Goal: Task Accomplishment & Management: Complete application form

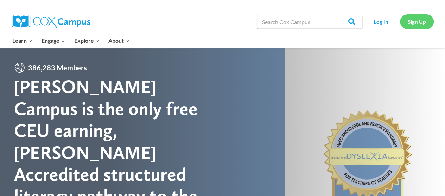
click at [418, 20] on link "Sign Up" at bounding box center [417, 21] width 34 height 14
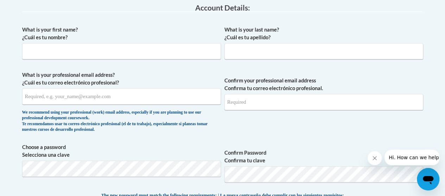
scroll to position [191, 0]
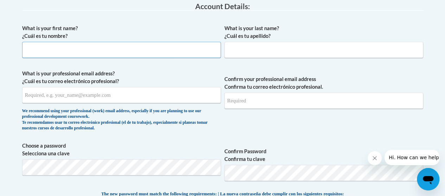
click at [148, 46] on input "What is your first name? ¿Cuál es tu nombre?" at bounding box center [121, 50] width 199 height 16
type input "ACHINI THARANGA"
type input "THORAWALA SYNERISGE"
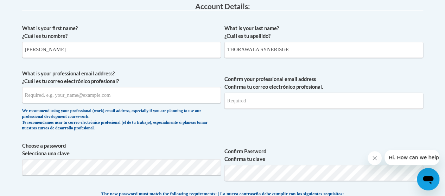
type input "achinitharanga96@gmail.com"
click at [137, 26] on label "What is your first name? ¿Cuál es tu nombre?" at bounding box center [121, 32] width 199 height 15
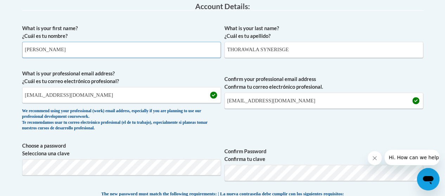
click at [137, 42] on input "ACHINI THARANGA" at bounding box center [121, 50] width 199 height 16
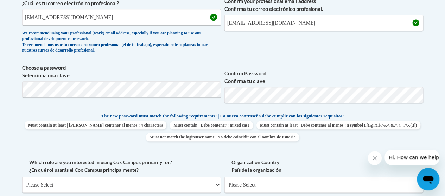
scroll to position [289, 0]
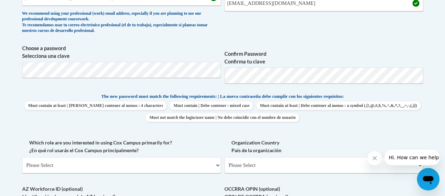
click at [344, 38] on div "What is your first name? ¿Cuál es tu nombre? ACHINI THARANGA What is your last …" at bounding box center [222, 86] width 401 height 327
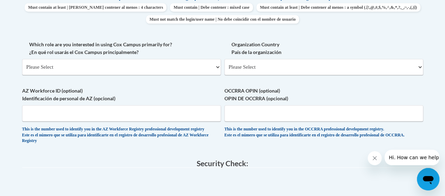
scroll to position [395, 0]
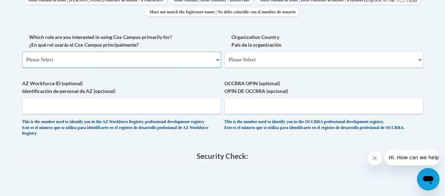
click at [148, 59] on select "Please Select College/University | Colegio/Universidad Community/Nonprofit Part…" at bounding box center [121, 60] width 199 height 16
select select "fbf2d438-af2f-41f8-98f1-81c410e29de3"
click at [22, 52] on select "Please Select College/University | Colegio/Universidad Community/Nonprofit Part…" at bounding box center [121, 60] width 199 height 16
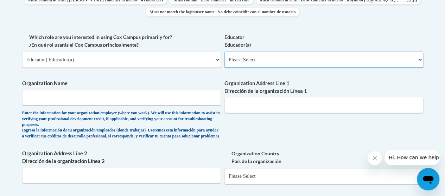
click at [255, 58] on select "Please Select Early Learning/Daycare Teacher/Family Home Care Provider | Maestr…" at bounding box center [323, 60] width 199 height 16
select select "5e2af403-4f2c-4e49-a02f-103e55d7b75b"
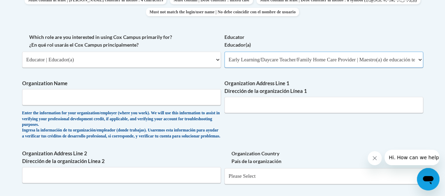
click at [224, 52] on select "Please Select Early Learning/Daycare Teacher/Family Home Care Provider | Maestr…" at bounding box center [323, 60] width 199 height 16
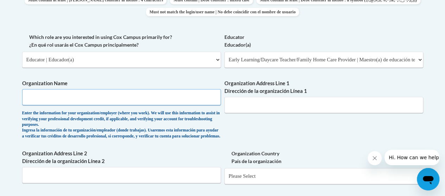
click at [142, 103] on input "Organization Name" at bounding box center [121, 97] width 199 height 16
paste input "a child's place early learning center"
drag, startPoint x: 28, startPoint y: 97, endPoint x: 21, endPoint y: 99, distance: 7.3
click at [21, 99] on div "Member Registration - All Fields Required Already have an account? Log in Prefe…" at bounding box center [222, 83] width 411 height 671
click at [114, 102] on input "A child's place early learning center" at bounding box center [121, 97] width 199 height 16
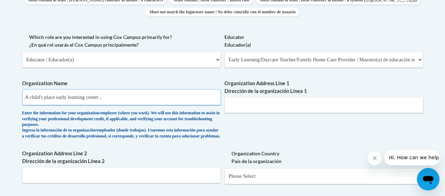
paste input "Beaverton, Oregon"
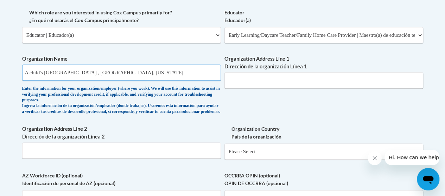
scroll to position [423, 0]
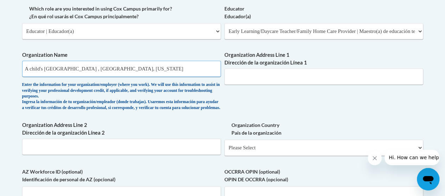
drag, startPoint x: 110, startPoint y: 69, endPoint x: 160, endPoint y: 69, distance: 50.3
click at [160, 69] on input "A child's place early learning center , Beaverton, Oregon" at bounding box center [121, 69] width 199 height 16
type input "A child's place early learning center"
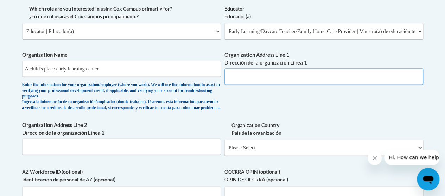
click at [269, 75] on input "Organization Address Line 1 Dirección de la organización Línea 1" at bounding box center [323, 77] width 199 height 16
paste input "Beaverton, Oregon"
paste input "14950 SW Osprey Dr, Beaverton, OR 97007"
type input "14950 SW Osprey Dr, Beaverton, OR 97007"
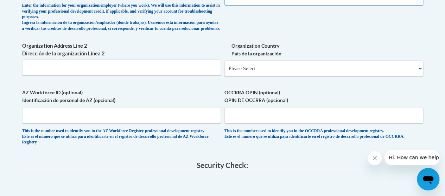
scroll to position [511, 0]
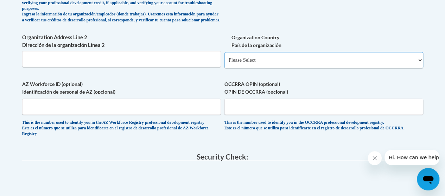
click at [308, 64] on select "Please Select United States | Estados Unidos Outside of the United States | Fue…" at bounding box center [323, 60] width 199 height 16
select select "ad49bcad-a171-4b2e-b99c-48b446064914"
click at [224, 57] on select "Please Select United States | Estados Unidos Outside of the United States | Fue…" at bounding box center [323, 60] width 199 height 16
select select
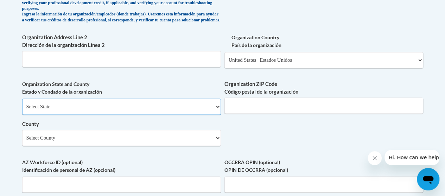
click at [89, 112] on select "Select State Alabama Alaska Arizona Arkansas California Colorado Connecticut De…" at bounding box center [121, 107] width 199 height 16
select select "Oregon"
click at [22, 104] on select "Select State Alabama Alaska Arizona Arkansas California Colorado Connecticut De…" at bounding box center [121, 107] width 199 height 16
click at [275, 111] on input "Organization ZIP Code Código postal de la organización" at bounding box center [323, 106] width 199 height 16
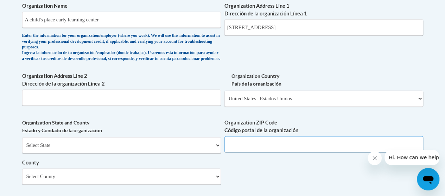
scroll to position [474, 0]
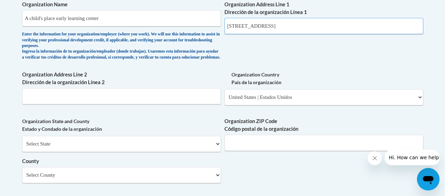
click at [319, 28] on input "14950 SW Osprey Dr, Beaverton, OR 97007" at bounding box center [323, 26] width 199 height 16
click at [266, 151] on input "Organization ZIP Code Código postal de la organización" at bounding box center [323, 143] width 199 height 16
paste input "97007"
type input "97007"
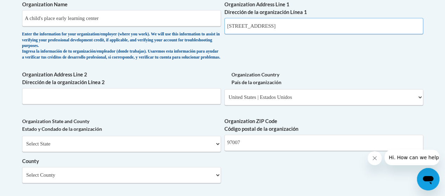
click at [336, 24] on input "14950 SW Osprey Dr, Beaverton, OR 97007" at bounding box center [323, 26] width 199 height 16
drag, startPoint x: 276, startPoint y: 26, endPoint x: 327, endPoint y: 28, distance: 50.7
click at [327, 28] on input "14950 SW Osprey Dr, Beaverton" at bounding box center [323, 26] width 199 height 16
type input "14950 SW Osprey Dr"
click at [65, 104] on input "Organization Address Line 2 Dirección de la organización Línea 2" at bounding box center [121, 96] width 199 height 16
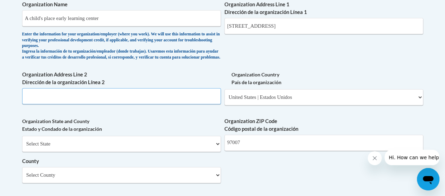
paste input "Beaverton"
type input "Beaverton"
click at [207, 77] on label "Organization Address Line 2 Dirección de la organización Línea 2" at bounding box center [121, 78] width 199 height 15
click at [207, 88] on input "Beaverton" at bounding box center [121, 96] width 199 height 16
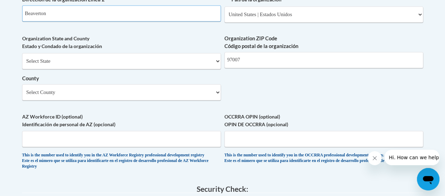
scroll to position [558, 0]
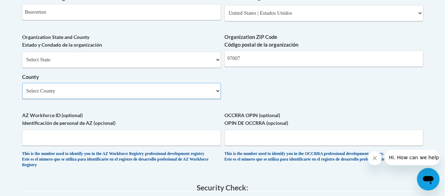
click at [155, 94] on select "Select County Baker Benton Clackamas Clatsop Columbia Coos Crook Curry Deschute…" at bounding box center [121, 91] width 199 height 16
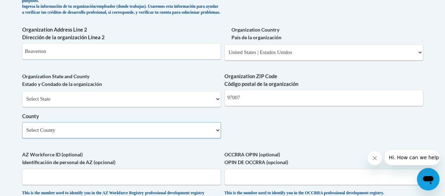
scroll to position [510, 0]
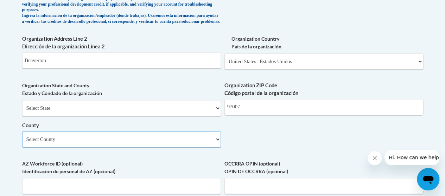
click at [109, 148] on select "Select County Baker Benton Clackamas Clatsop Columbia Coos Crook Curry Deschute…" at bounding box center [121, 139] width 199 height 16
select select "Washington"
click at [22, 137] on select "Select County Baker Benton Clackamas Clatsop Columbia Coos Crook Curry Deschute…" at bounding box center [121, 139] width 199 height 16
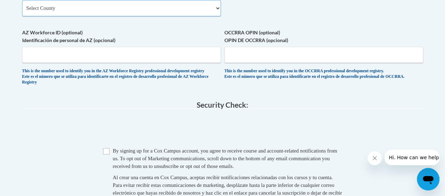
scroll to position [670, 0]
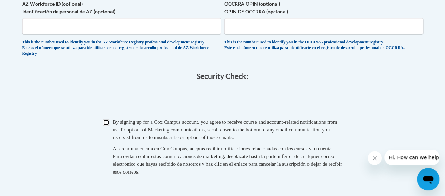
click at [108, 126] on input "Checkbox" at bounding box center [106, 123] width 6 height 6
checkbox input "true"
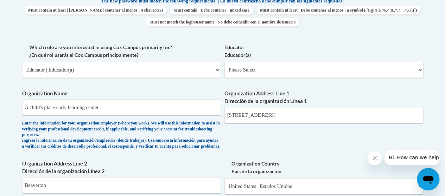
scroll to position [389, 0]
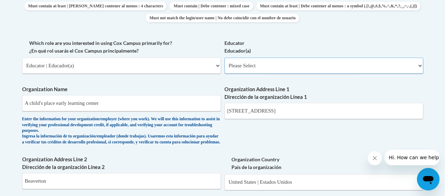
click at [263, 67] on select "Please Select Early Learning/Daycare Teacher/Family Home Care Provider | Maestr…" at bounding box center [323, 66] width 199 height 16
select select "5e2af403-4f2c-4e49-a02f-103e55d7b75b"
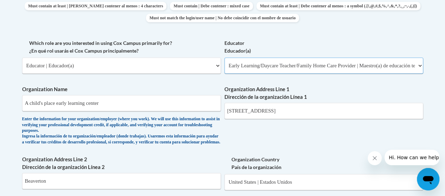
click at [224, 58] on select "Please Select Early Learning/Daycare Teacher/Family Home Care Provider | Maestr…" at bounding box center [323, 66] width 199 height 16
select select "null"
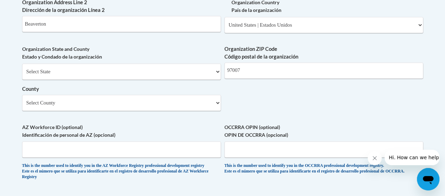
scroll to position [549, 0]
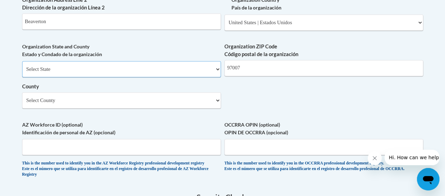
click at [171, 72] on select "Select State Alabama Alaska Arizona Arkansas California Colorado Connecticut De…" at bounding box center [121, 69] width 199 height 16
select select "Oregon"
click at [22, 66] on select "Select State Alabama Alaska Arizona Arkansas California Colorado Connecticut De…" at bounding box center [121, 69] width 199 height 16
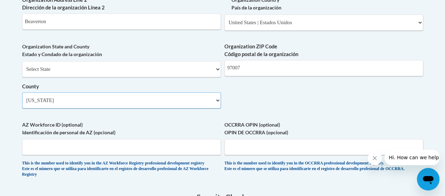
click at [160, 105] on select "Select County Baker Benton Clackamas Clatsop Columbia Coos Crook Curry Deschute…" at bounding box center [121, 100] width 199 height 16
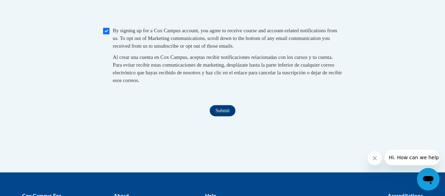
scroll to position [766, 0]
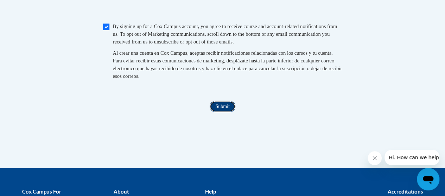
click at [222, 112] on input "Submit" at bounding box center [221, 106] width 25 height 11
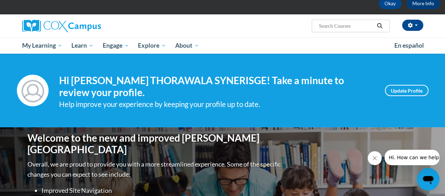
scroll to position [39, 0]
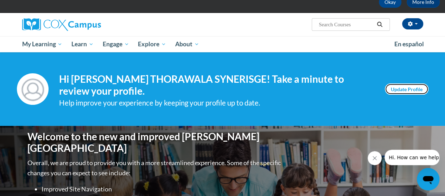
click at [400, 91] on link "Update Profile" at bounding box center [407, 89] width 44 height 11
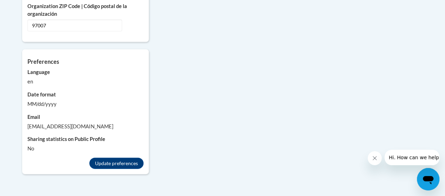
scroll to position [691, 0]
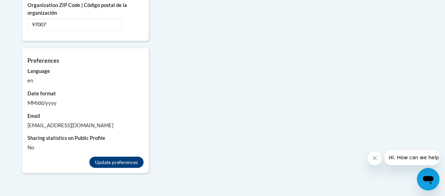
click at [44, 99] on div "MM/dd/yyyy" at bounding box center [85, 103] width 116 height 8
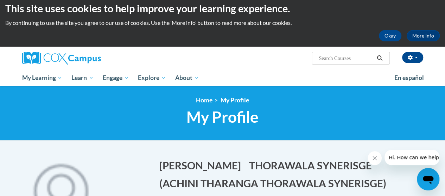
scroll to position [0, 0]
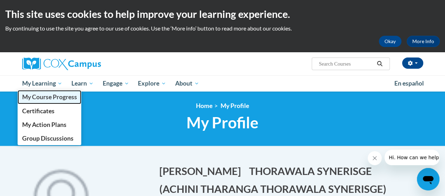
click at [55, 98] on span "My Course Progress" at bounding box center [49, 96] width 55 height 7
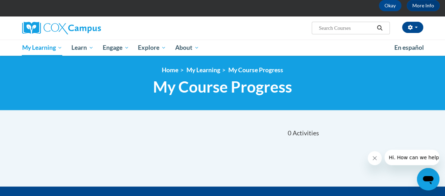
scroll to position [35, 0]
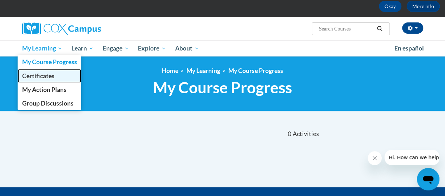
click at [41, 77] on span "Certificates" at bounding box center [38, 75] width 32 height 7
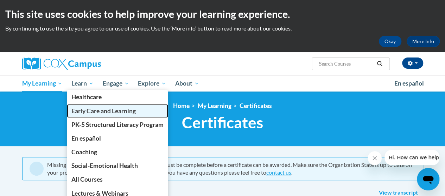
click at [97, 108] on span "Early Care and Learning" at bounding box center [103, 111] width 64 height 7
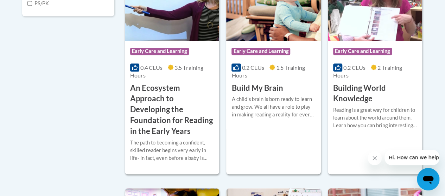
scroll to position [261, 0]
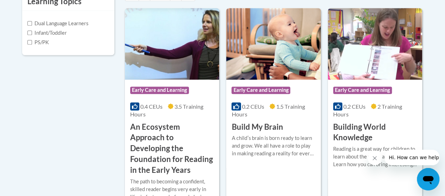
drag, startPoint x: 435, startPoint y: 51, endPoint x: 433, endPoint y: 32, distance: 19.4
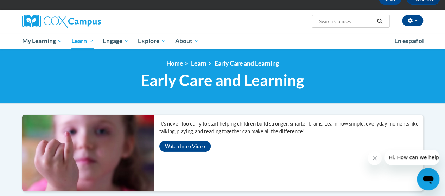
scroll to position [33, 0]
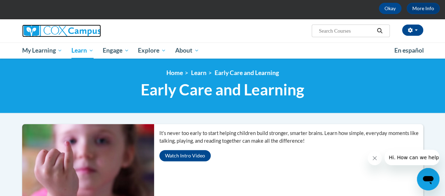
click at [53, 30] on img at bounding box center [61, 31] width 79 height 13
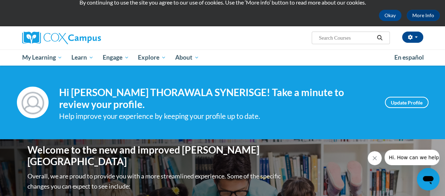
scroll to position [27, 0]
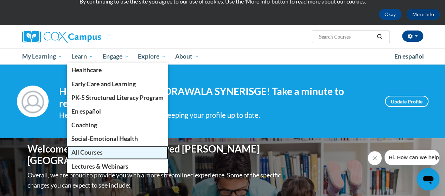
click at [88, 151] on span "All Courses" at bounding box center [86, 152] width 31 height 7
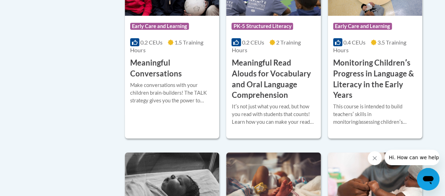
scroll to position [1244, 0]
